Goal: Information Seeking & Learning: Learn about a topic

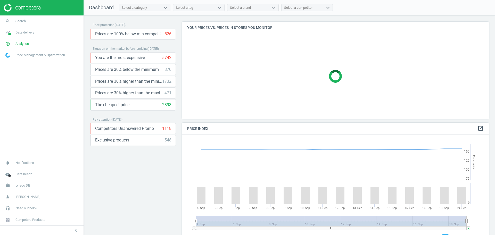
scroll to position [129, 312]
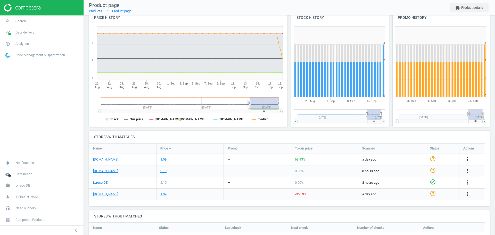
scroll to position [82, 0]
